Goal: Transaction & Acquisition: Download file/media

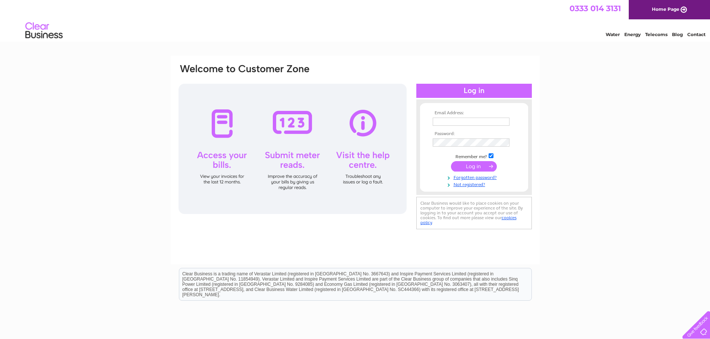
type input "randersoncarpets@gmail.com"
click at [466, 165] on input "submit" at bounding box center [474, 166] width 46 height 10
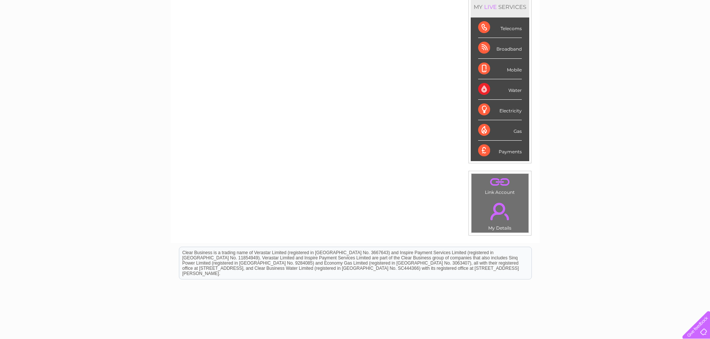
scroll to position [104, 0]
click at [506, 91] on div "Water" at bounding box center [500, 90] width 44 height 20
click at [481, 89] on div "Water" at bounding box center [500, 90] width 44 height 20
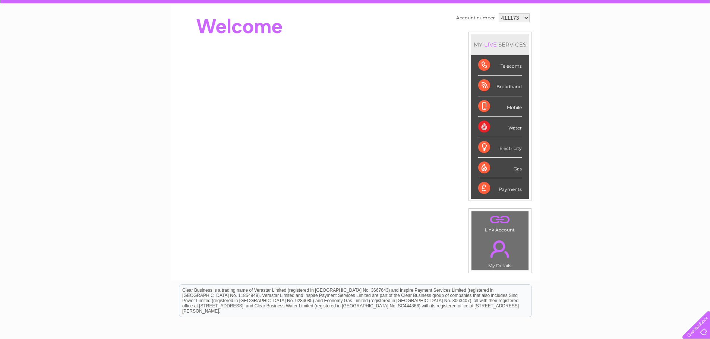
scroll to position [29, 0]
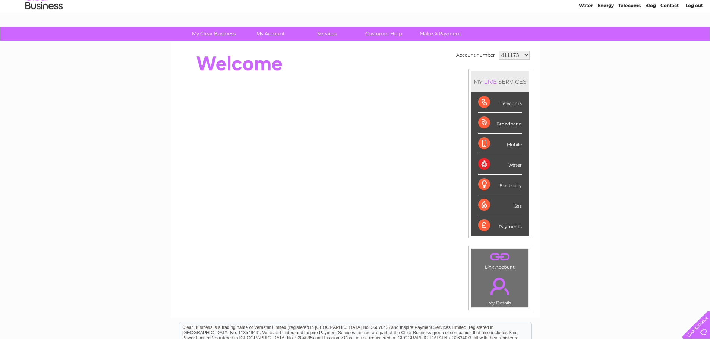
click at [485, 225] on div "Payments" at bounding box center [500, 226] width 44 height 20
click at [527, 55] on select "411173 1070492 1070494" at bounding box center [513, 55] width 31 height 9
click at [484, 161] on div "Water" at bounding box center [500, 164] width 44 height 20
click at [507, 229] on div "Payments" at bounding box center [500, 226] width 44 height 20
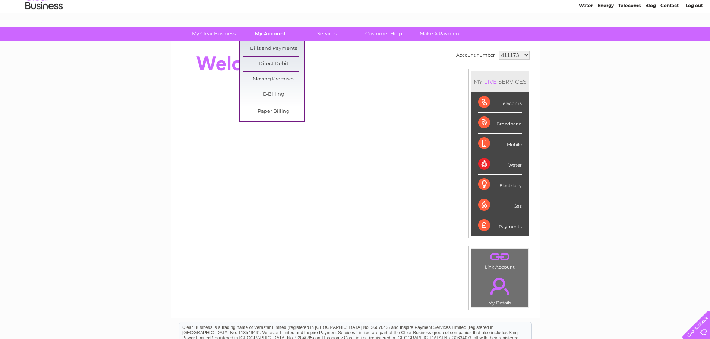
click at [270, 34] on link "My Account" at bounding box center [270, 34] width 61 height 14
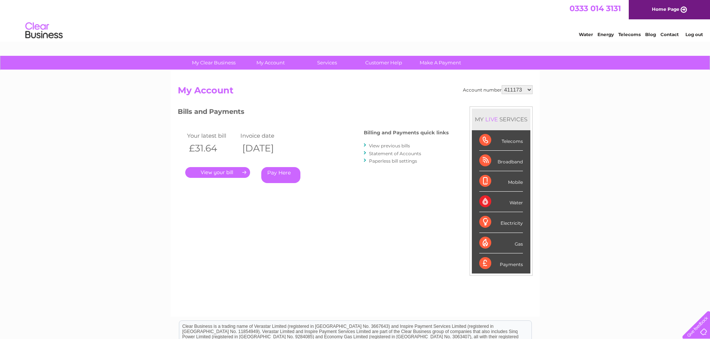
click at [483, 142] on div "Telecoms" at bounding box center [501, 140] width 44 height 20
click at [218, 172] on link "." at bounding box center [217, 172] width 65 height 11
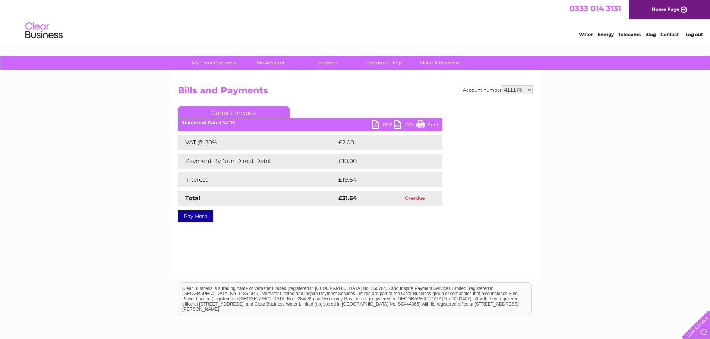
click at [374, 124] on link "PDF" at bounding box center [382, 125] width 22 height 11
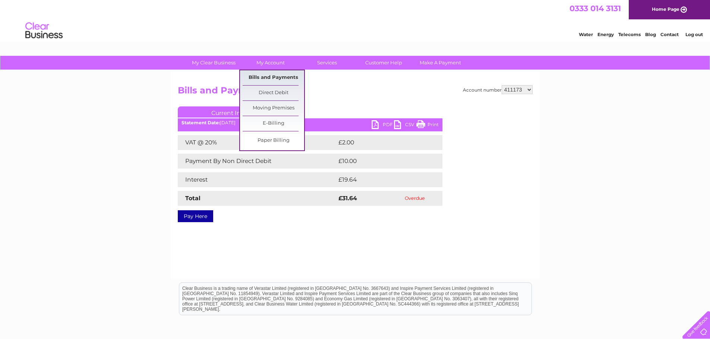
click at [273, 74] on link "Bills and Payments" at bounding box center [273, 77] width 61 height 15
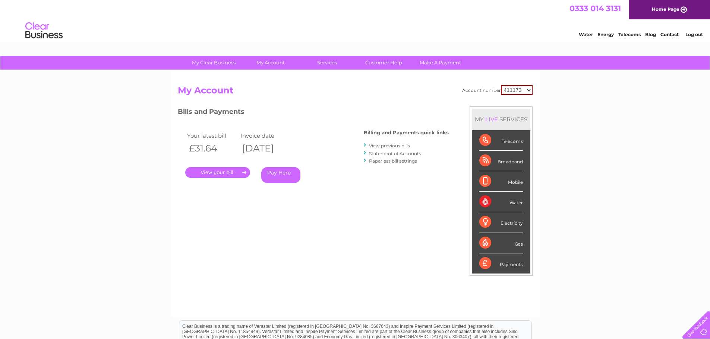
click at [528, 90] on select "411173 1070492 1070494" at bounding box center [517, 90] width 32 height 10
select select "1070492"
click at [501, 85] on select "411173 1070492 1070494" at bounding box center [517, 90] width 32 height 10
click at [244, 171] on link "." at bounding box center [217, 172] width 65 height 11
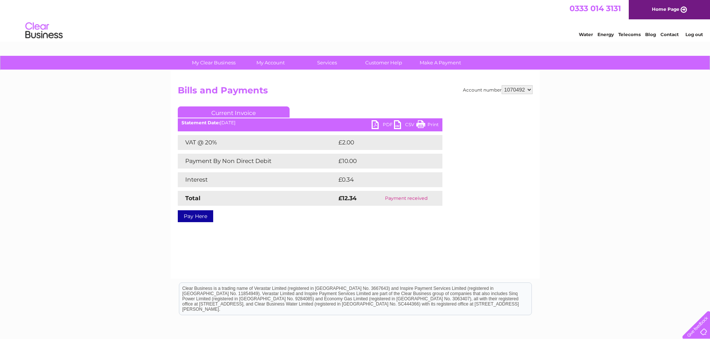
click at [523, 89] on select "411173 1070492 1070494" at bounding box center [516, 89] width 31 height 9
select select "1070494"
click at [501, 85] on select "411173 1070492 1070494" at bounding box center [516, 89] width 31 height 9
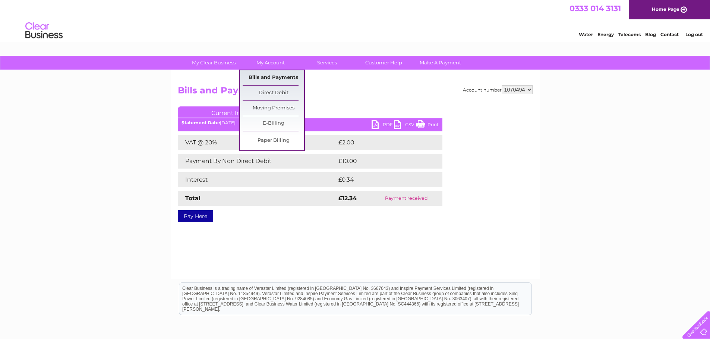
click at [272, 76] on link "Bills and Payments" at bounding box center [273, 77] width 61 height 15
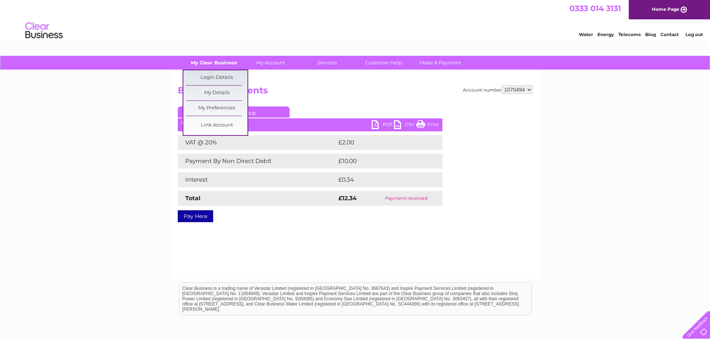
click at [215, 64] on link "My Clear Business" at bounding box center [213, 63] width 61 height 14
click at [218, 95] on link "My Details" at bounding box center [216, 93] width 61 height 15
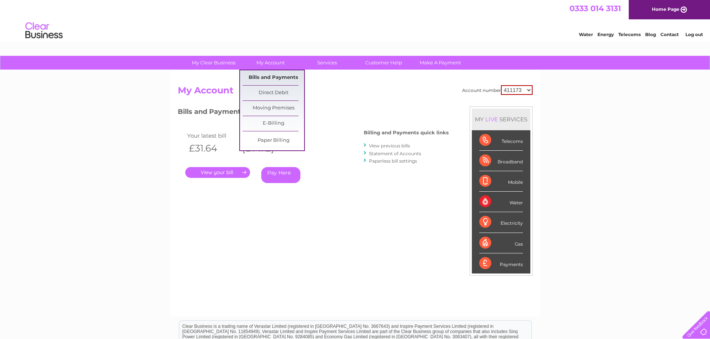
click at [273, 77] on link "Bills and Payments" at bounding box center [273, 77] width 61 height 15
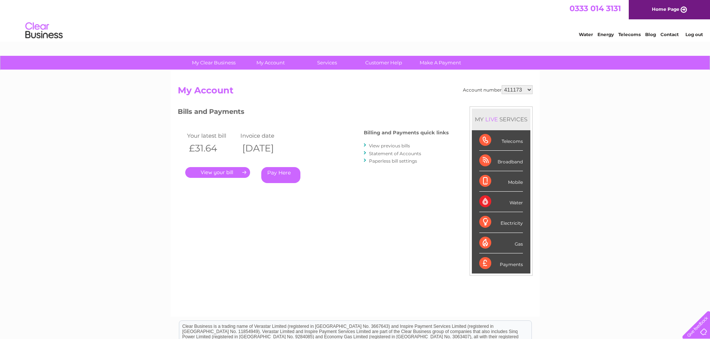
click at [529, 91] on select "411173 1070492 1070494" at bounding box center [516, 89] width 31 height 9
select select "1070492"
click at [501, 85] on select "411173 1070492 1070494" at bounding box center [516, 89] width 31 height 9
click at [528, 91] on select "411173 1070492 1070494" at bounding box center [516, 89] width 31 height 9
select select "1070494"
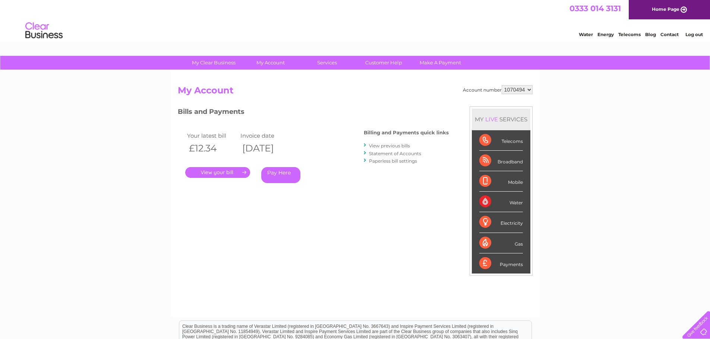
click at [501, 85] on select "411173 1070492 1070494" at bounding box center [516, 89] width 31 height 9
click at [221, 172] on link "." at bounding box center [217, 172] width 65 height 11
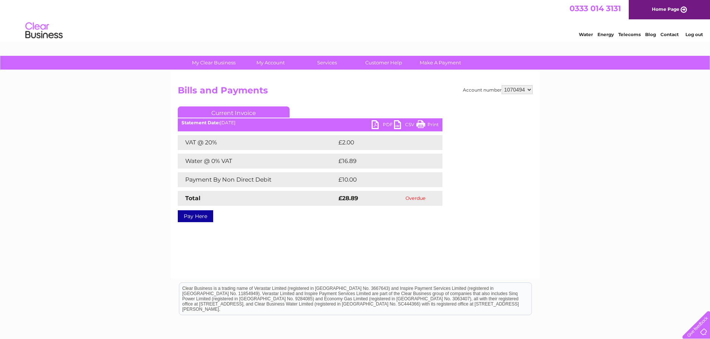
click at [396, 126] on link "CSV" at bounding box center [405, 125] width 22 height 11
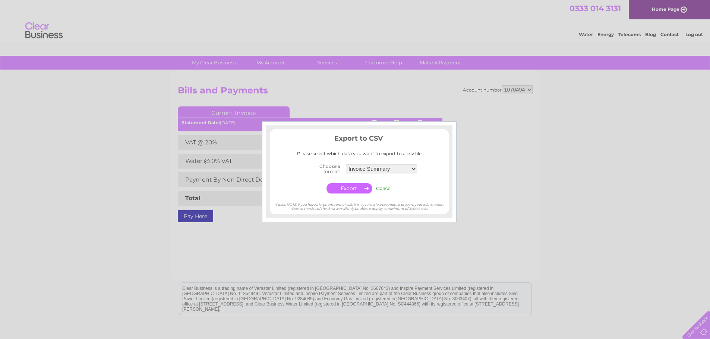
click at [352, 89] on div at bounding box center [355, 169] width 710 height 339
click at [506, 227] on div at bounding box center [355, 169] width 710 height 339
click at [413, 170] on select "Invoice Summary Service Charge Summary" at bounding box center [381, 169] width 72 height 10
